Goal: Information Seeking & Learning: Learn about a topic

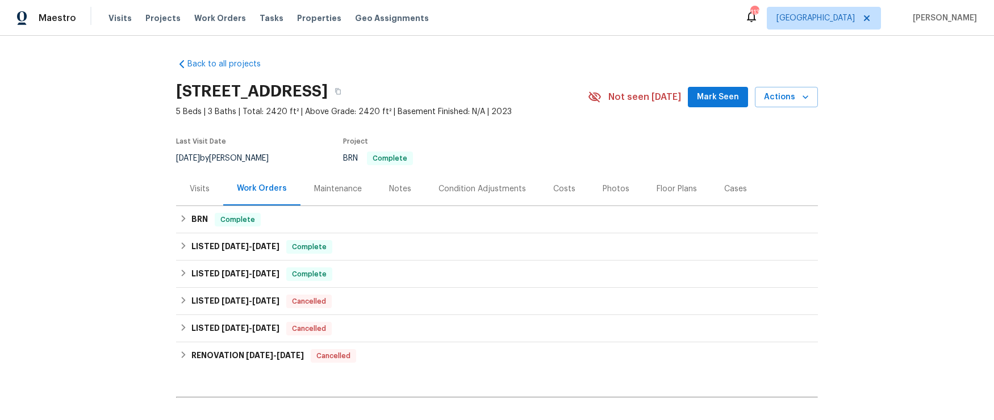
click at [195, 190] on div "Visits" at bounding box center [200, 188] width 20 height 11
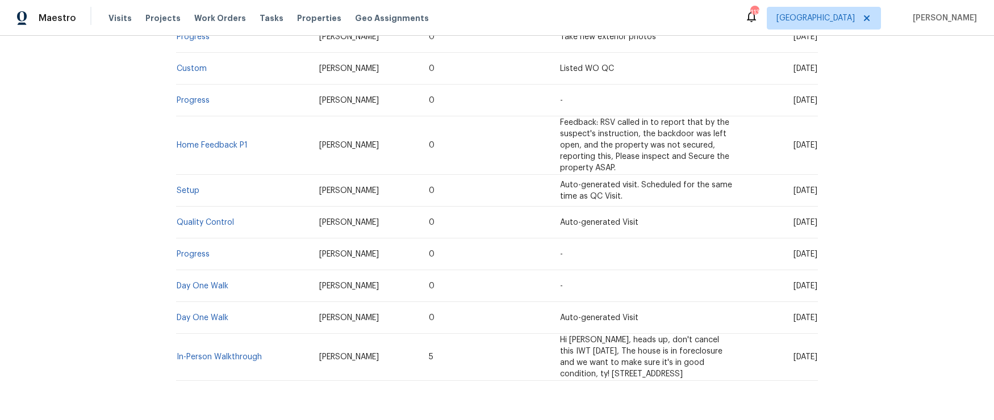
scroll to position [398, 0]
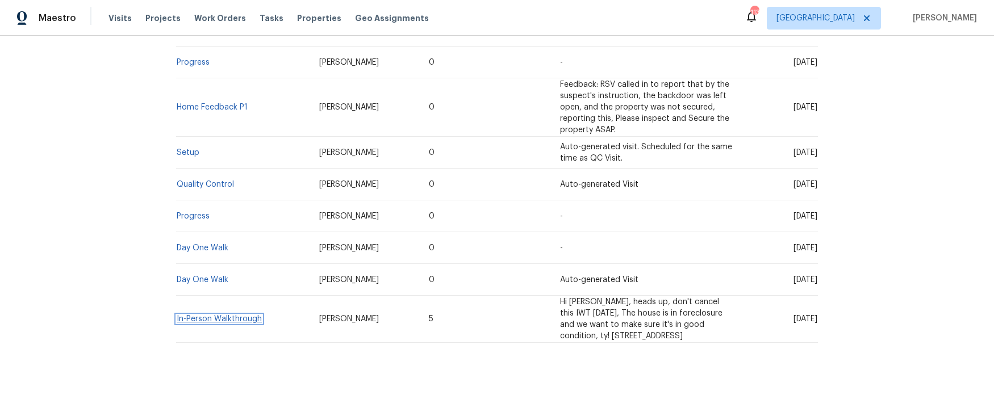
click at [215, 316] on link "In-Person Walkthrough" at bounding box center [219, 319] width 85 height 8
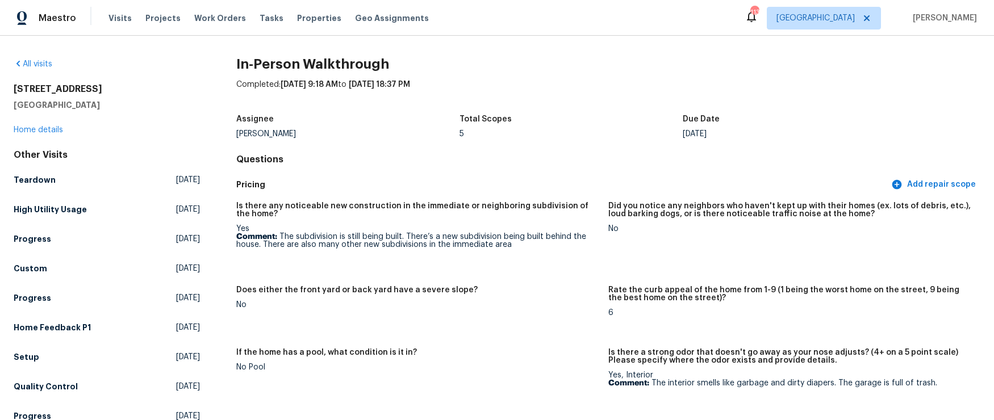
scroll to position [574, 0]
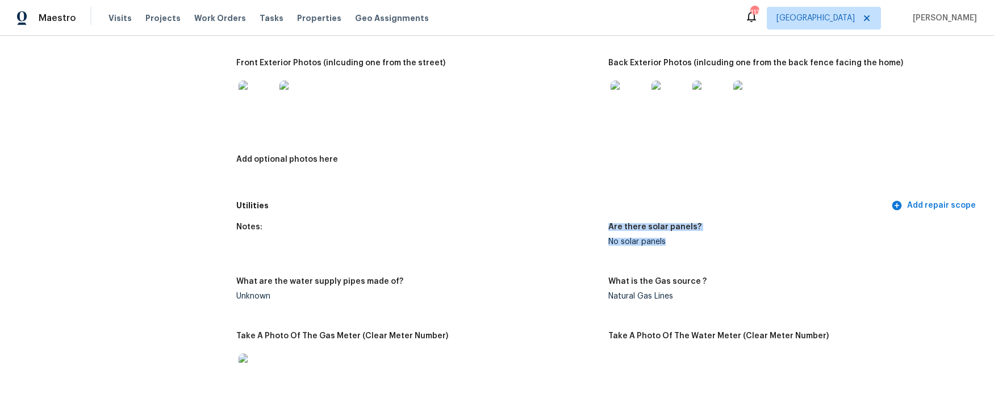
drag, startPoint x: 607, startPoint y: 241, endPoint x: 672, endPoint y: 244, distance: 65.4
click at [672, 244] on div "Notes: Are there solar panels? No solar panels What are the water supply pipes …" at bounding box center [608, 367] width 744 height 302
click at [629, 104] on img at bounding box center [629, 99] width 36 height 36
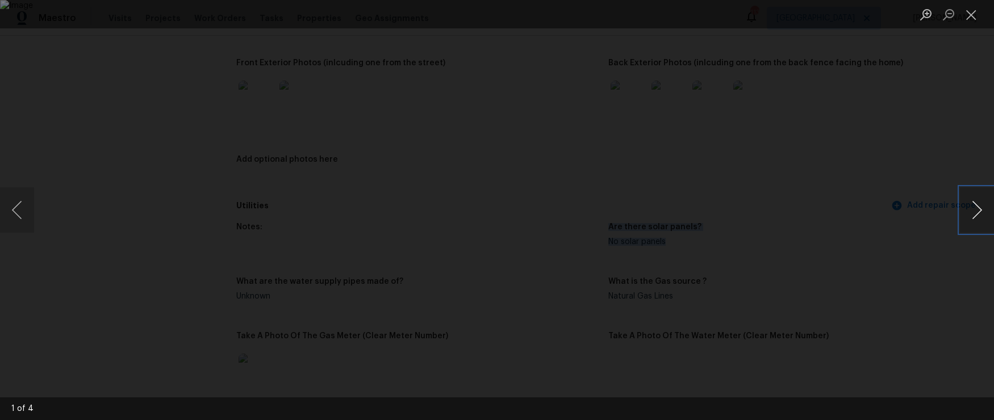
click at [978, 204] on button "Next image" at bounding box center [977, 209] width 34 height 45
click at [977, 204] on button "Next image" at bounding box center [977, 209] width 34 height 45
click at [963, 13] on button "Close lightbox" at bounding box center [971, 15] width 23 height 20
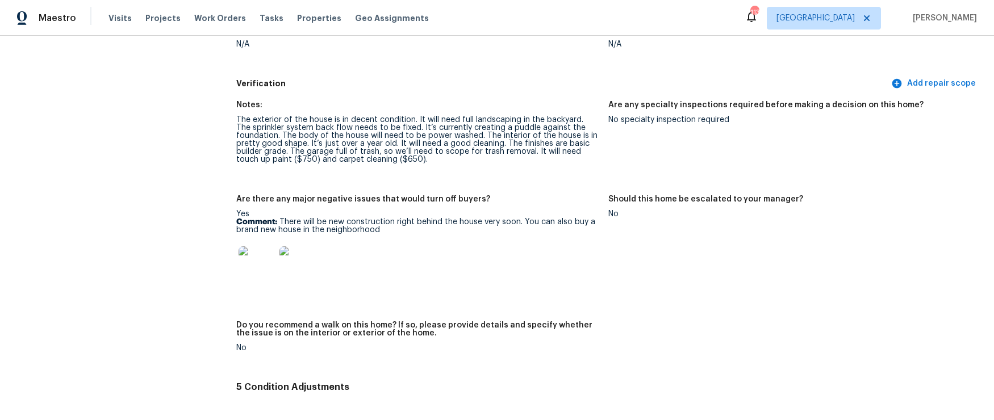
scroll to position [2361, 0]
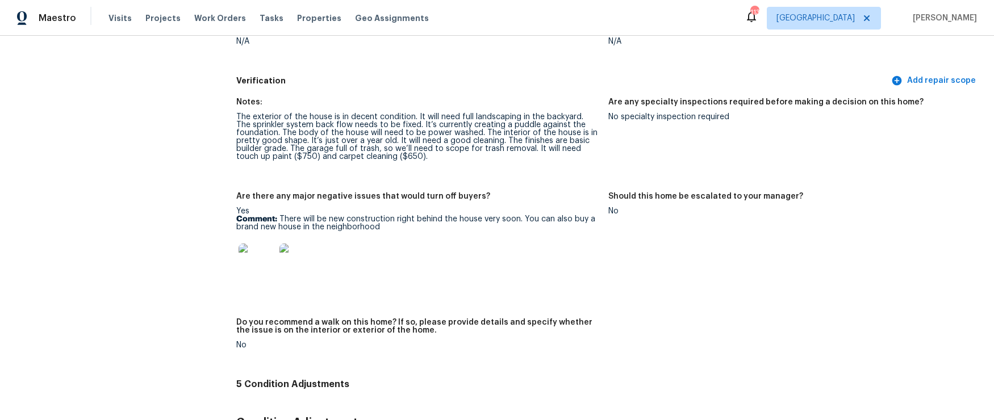
click at [267, 262] on img at bounding box center [257, 262] width 36 height 36
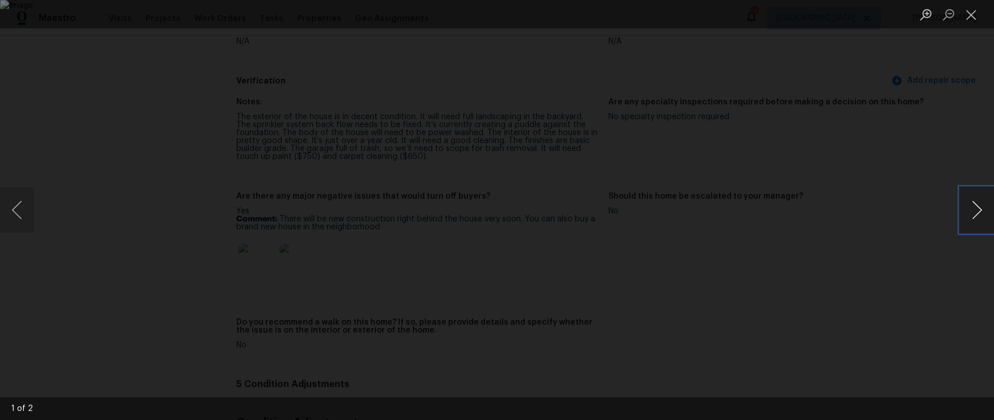
click at [972, 208] on button "Next image" at bounding box center [977, 209] width 34 height 45
drag, startPoint x: 972, startPoint y: 13, endPoint x: 959, endPoint y: 26, distance: 18.5
click at [972, 13] on button "Close lightbox" at bounding box center [971, 15] width 23 height 20
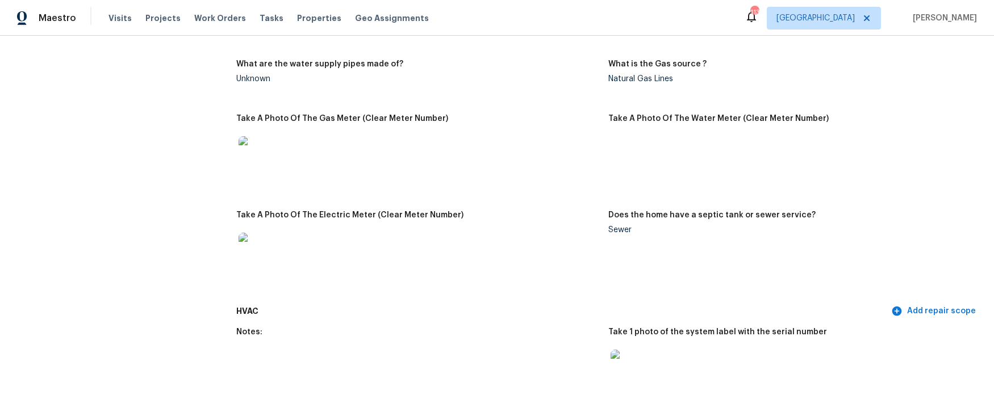
scroll to position [790, 0]
click at [257, 254] on img at bounding box center [257, 252] width 36 height 36
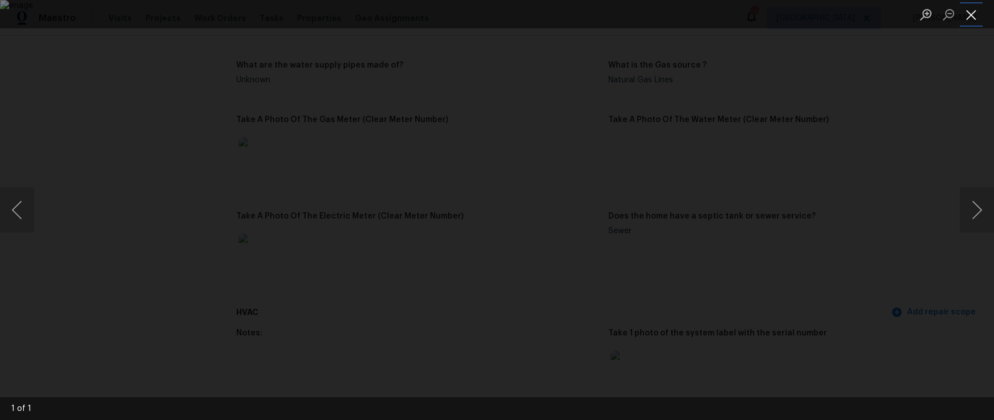
click at [974, 17] on button "Close lightbox" at bounding box center [971, 15] width 23 height 20
